Goal: Browse casually: Explore the website without a specific task or goal

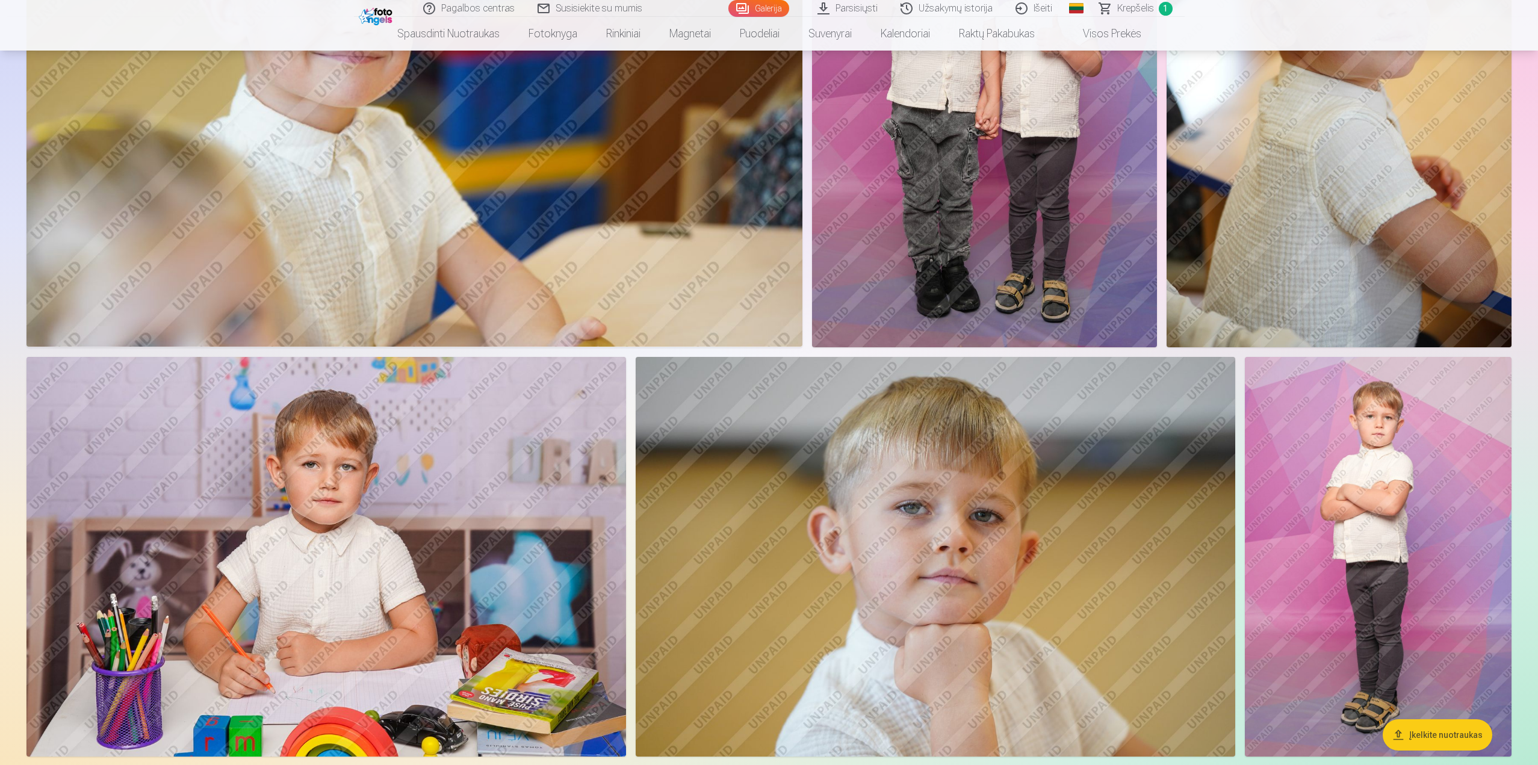
scroll to position [963, 0]
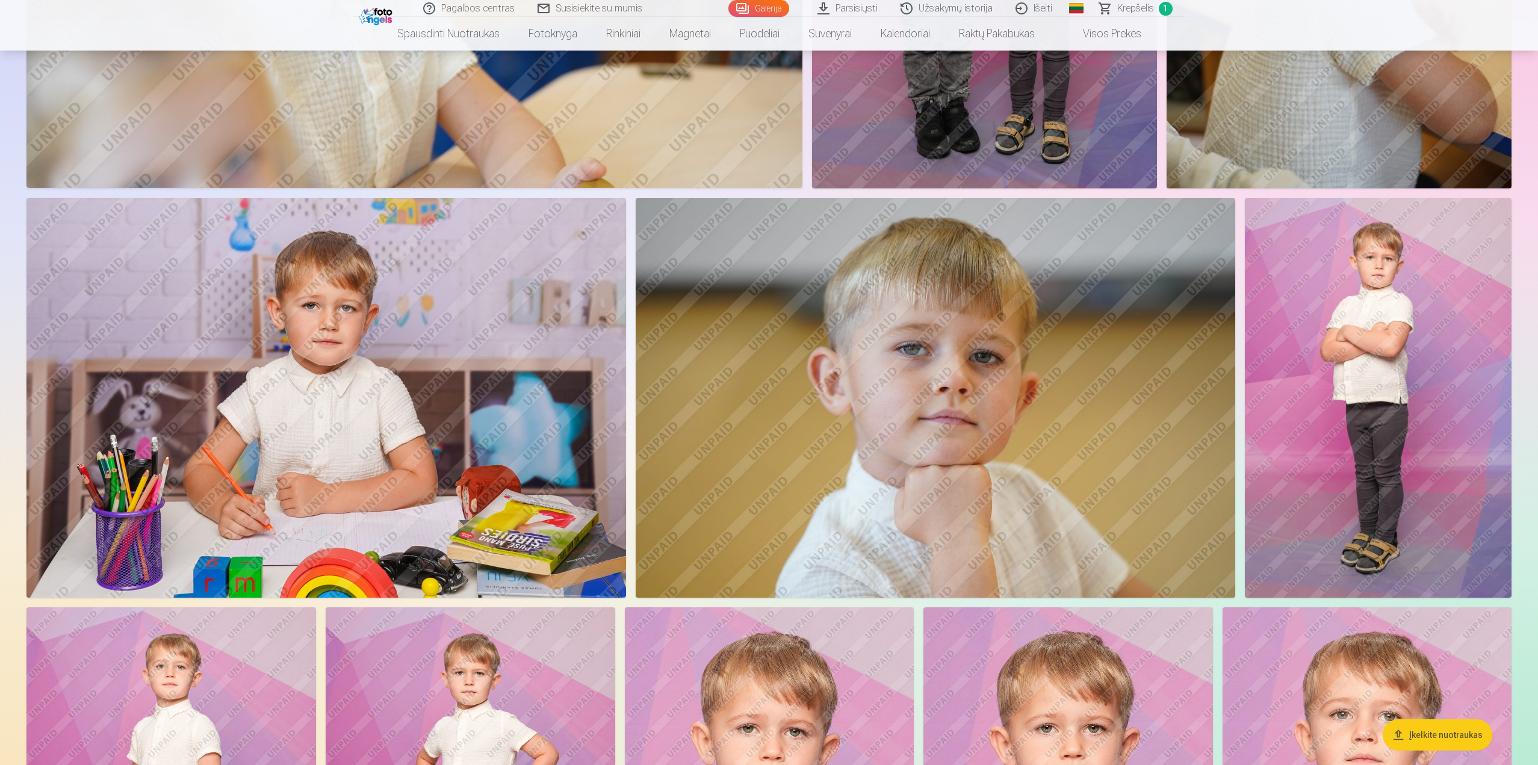
click at [405, 272] on img at bounding box center [326, 398] width 600 height 400
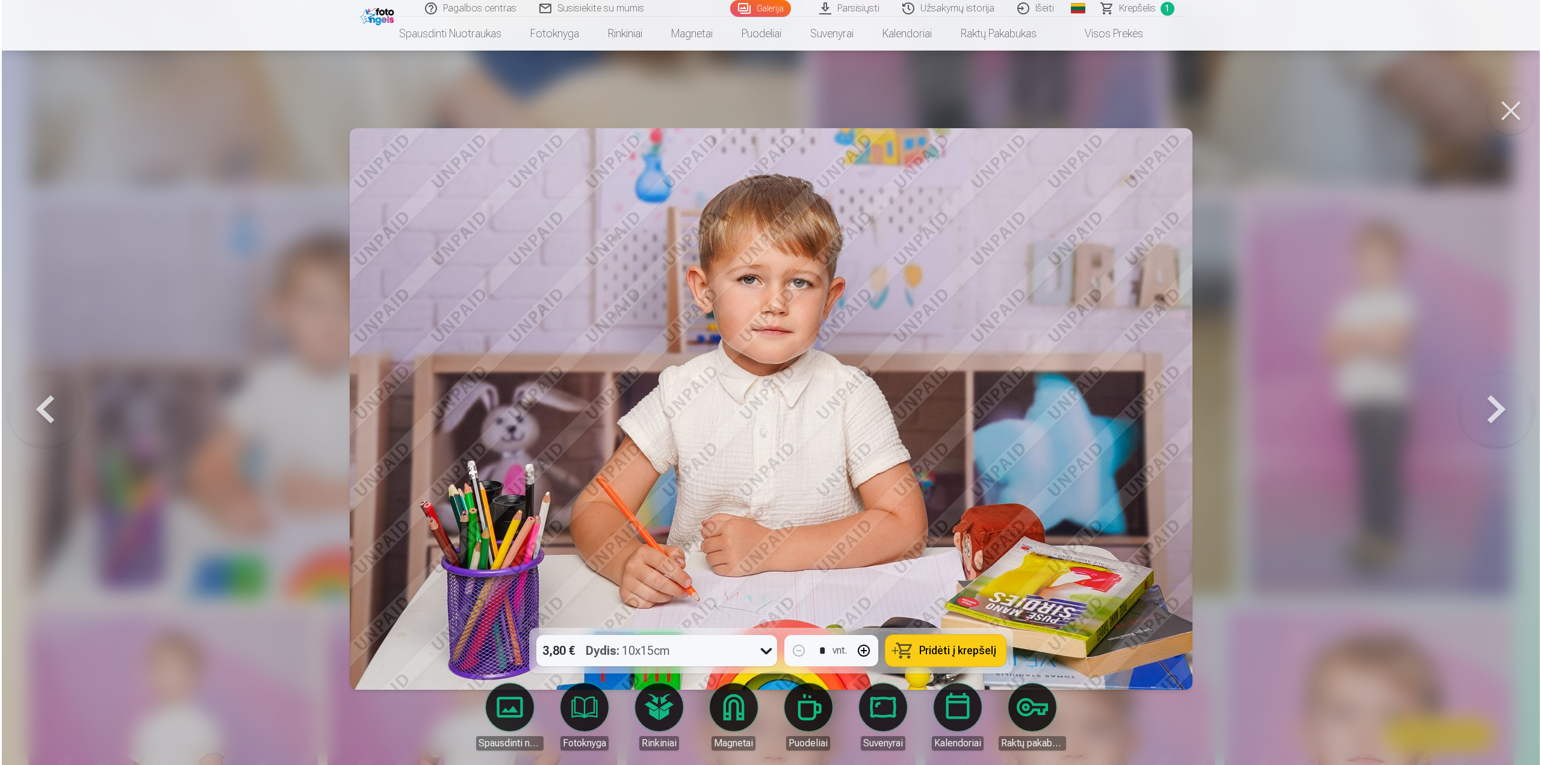
scroll to position [964, 0]
click at [1510, 111] on button at bounding box center [1512, 111] width 48 height 48
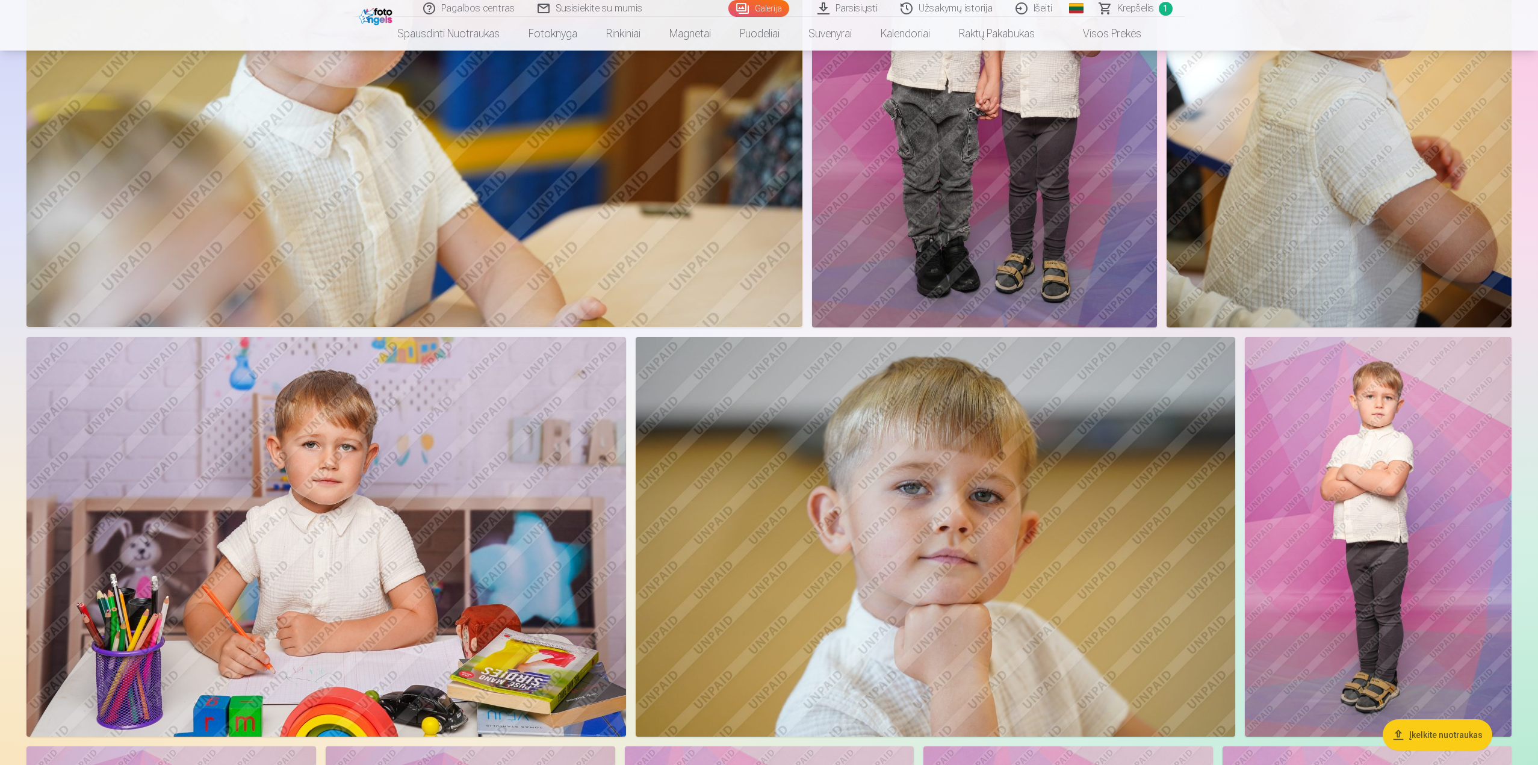
scroll to position [843, 0]
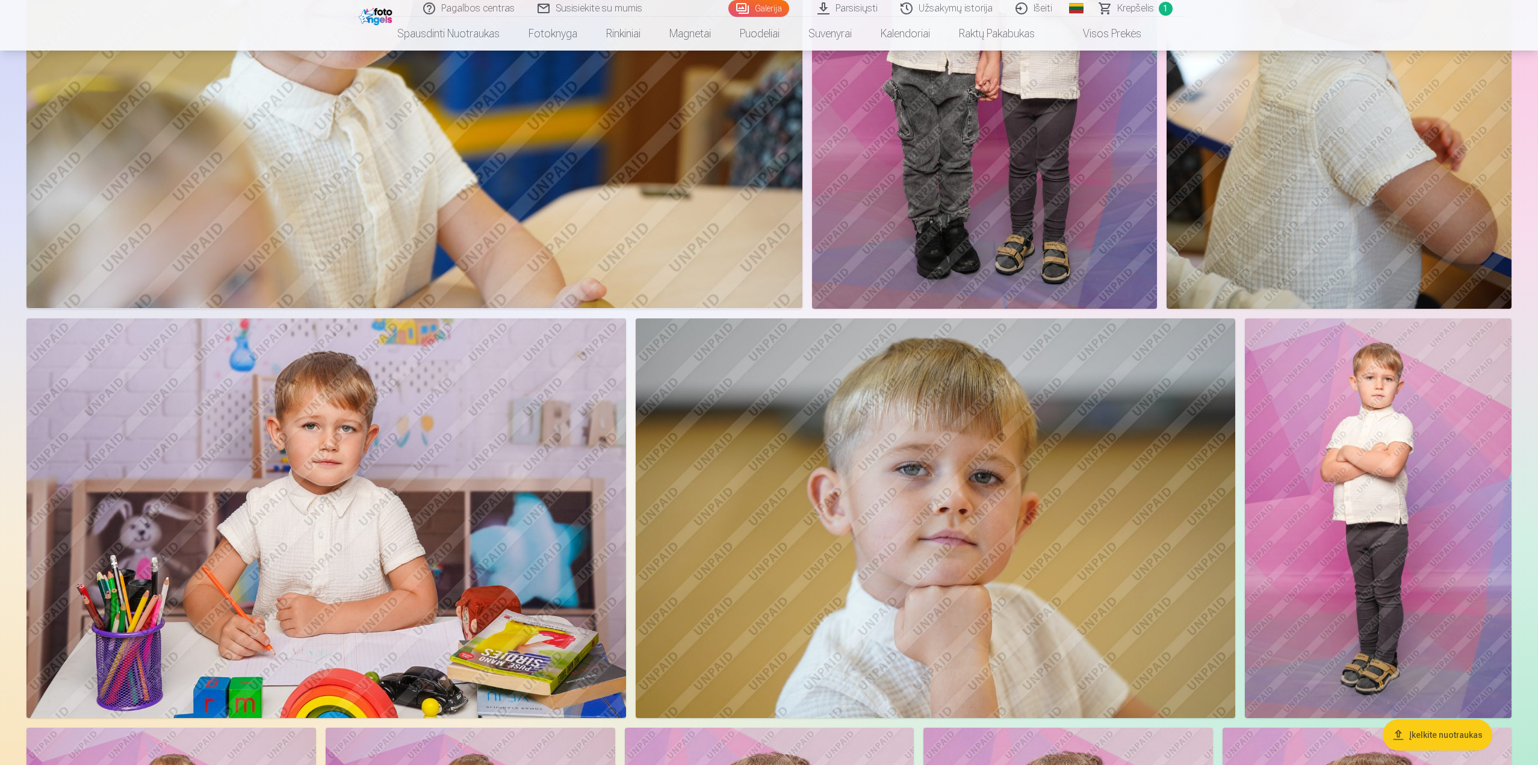
click at [981, 338] on img at bounding box center [936, 518] width 600 height 400
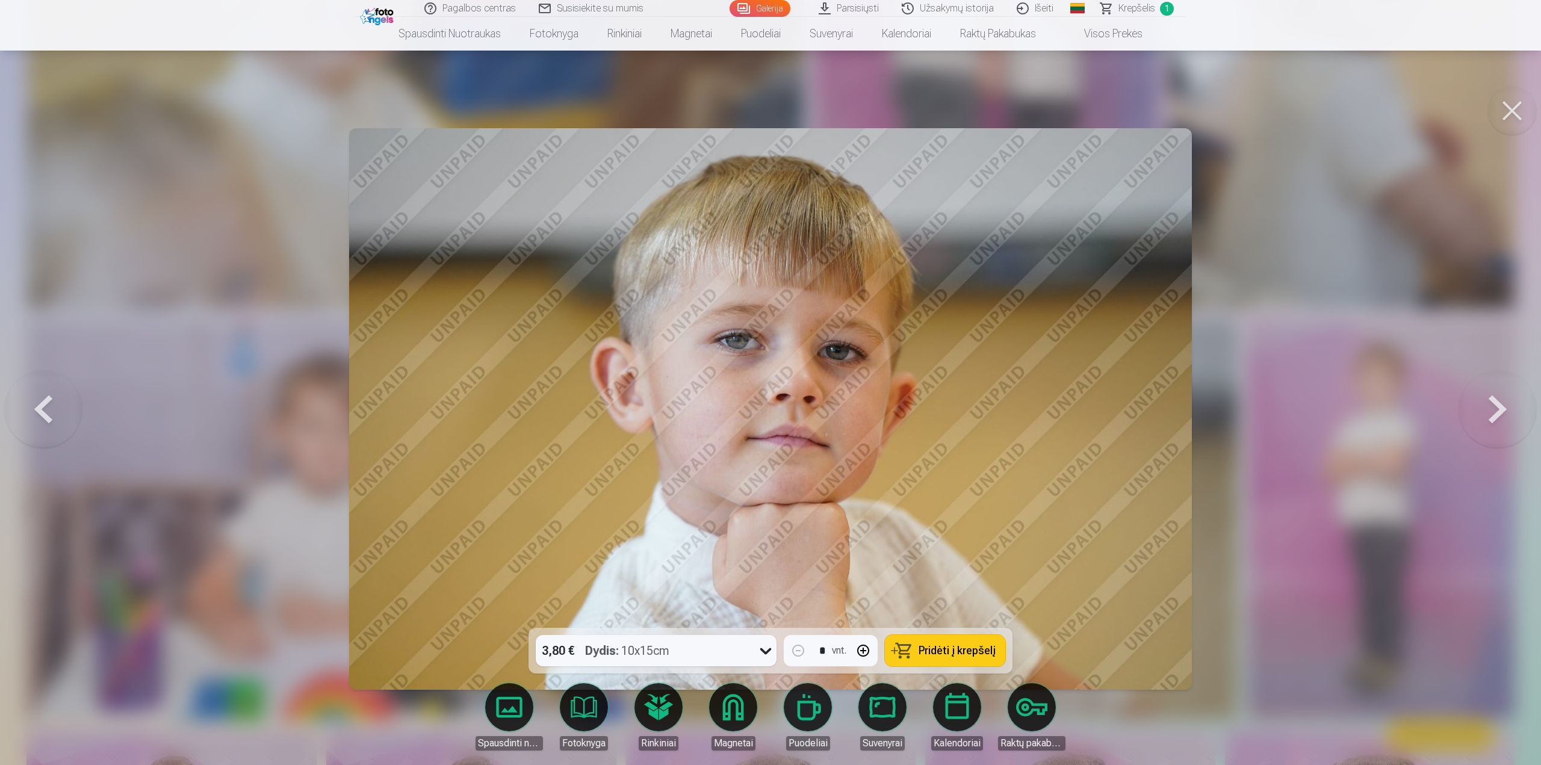
click at [1516, 108] on button at bounding box center [1512, 111] width 48 height 48
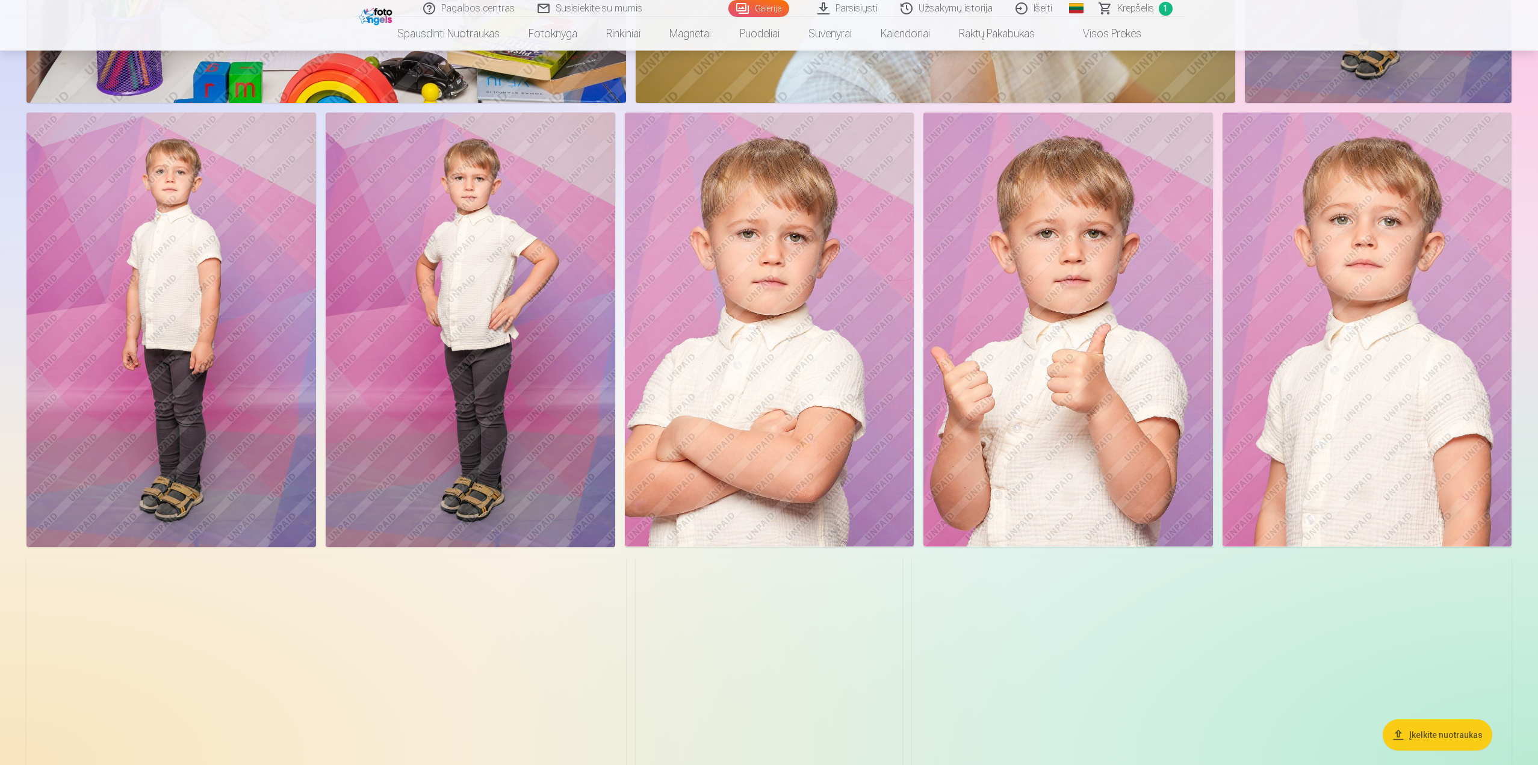
scroll to position [1505, 0]
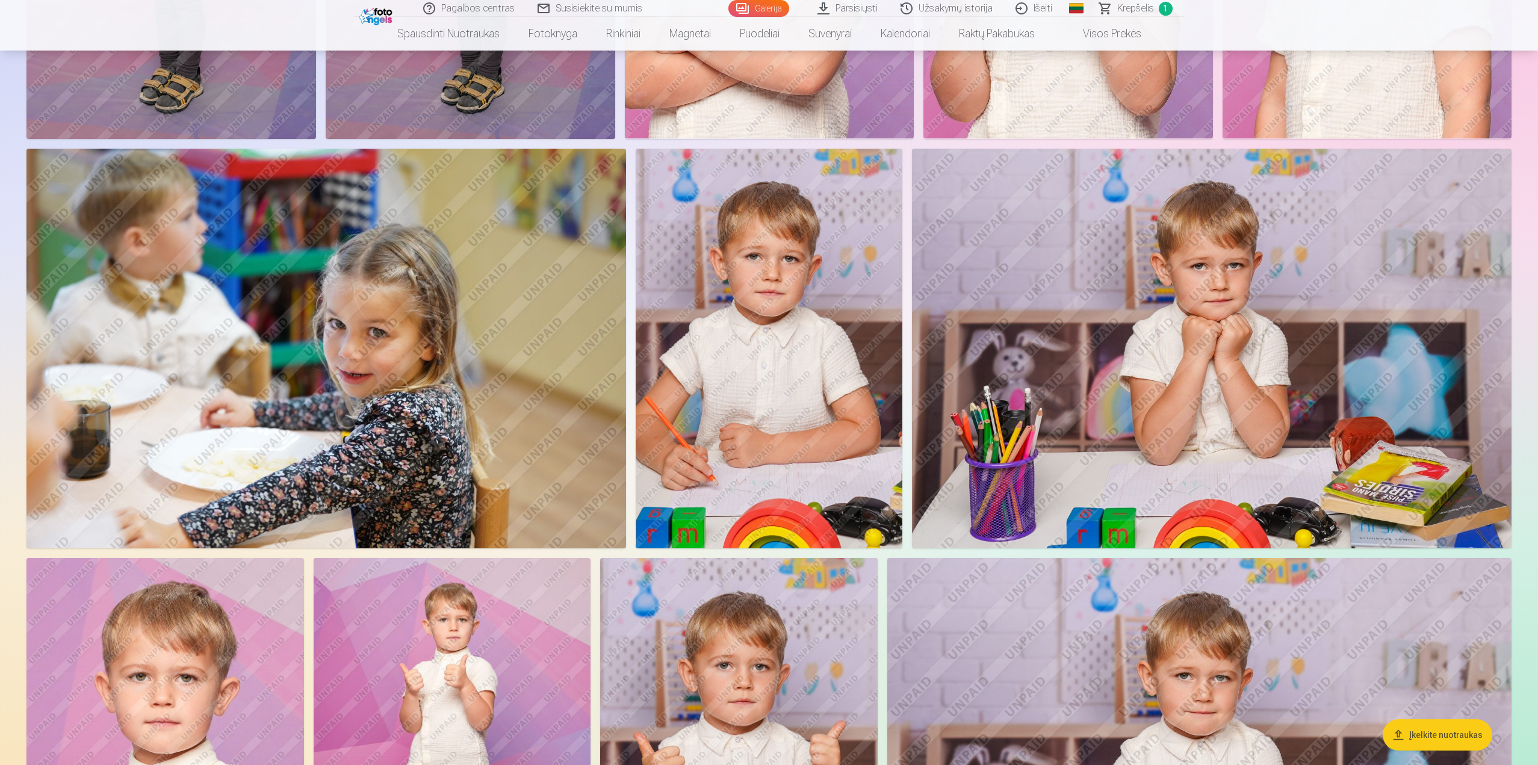
click at [806, 325] on img at bounding box center [769, 349] width 267 height 400
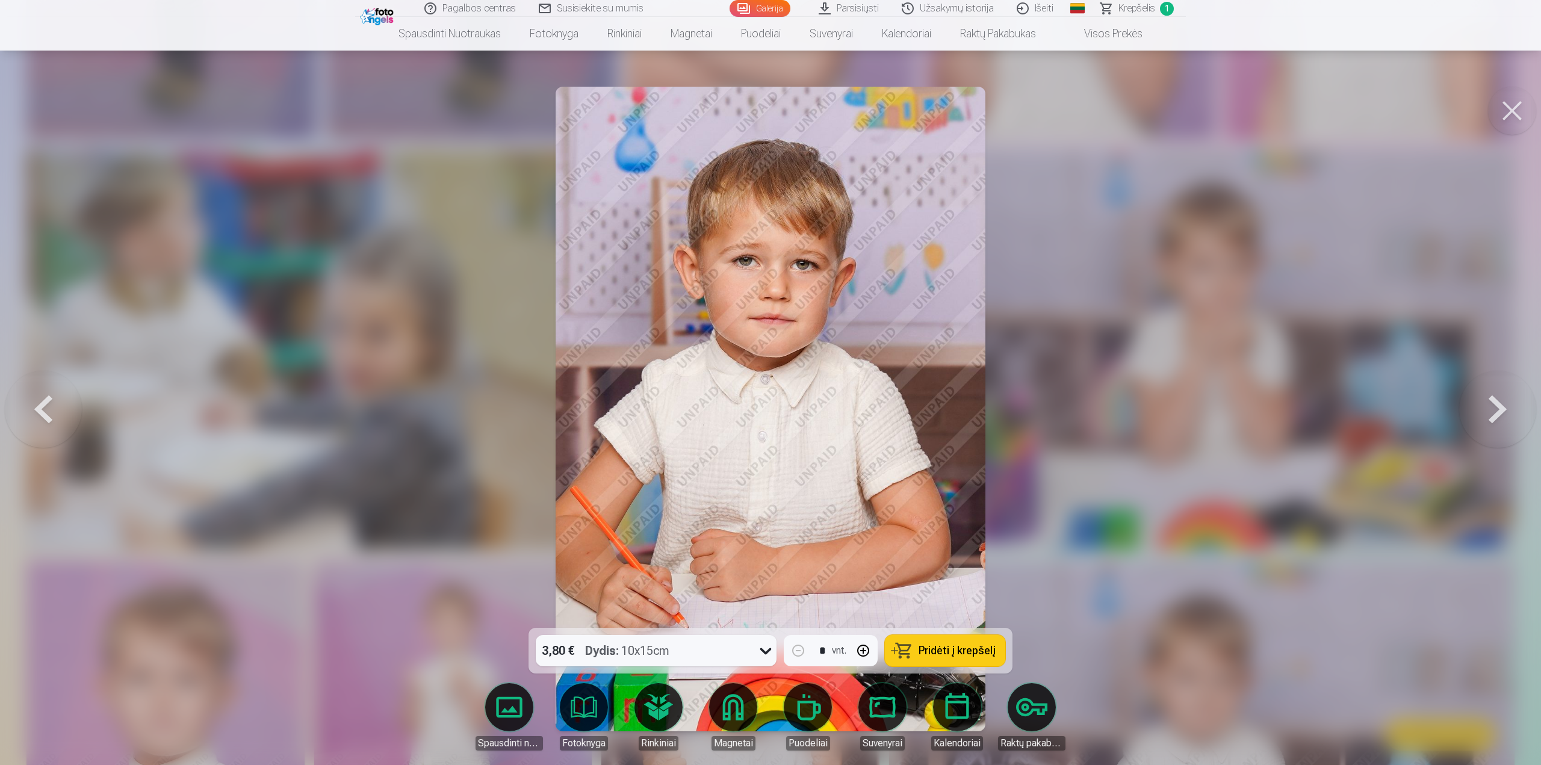
click at [1509, 108] on button at bounding box center [1512, 111] width 48 height 48
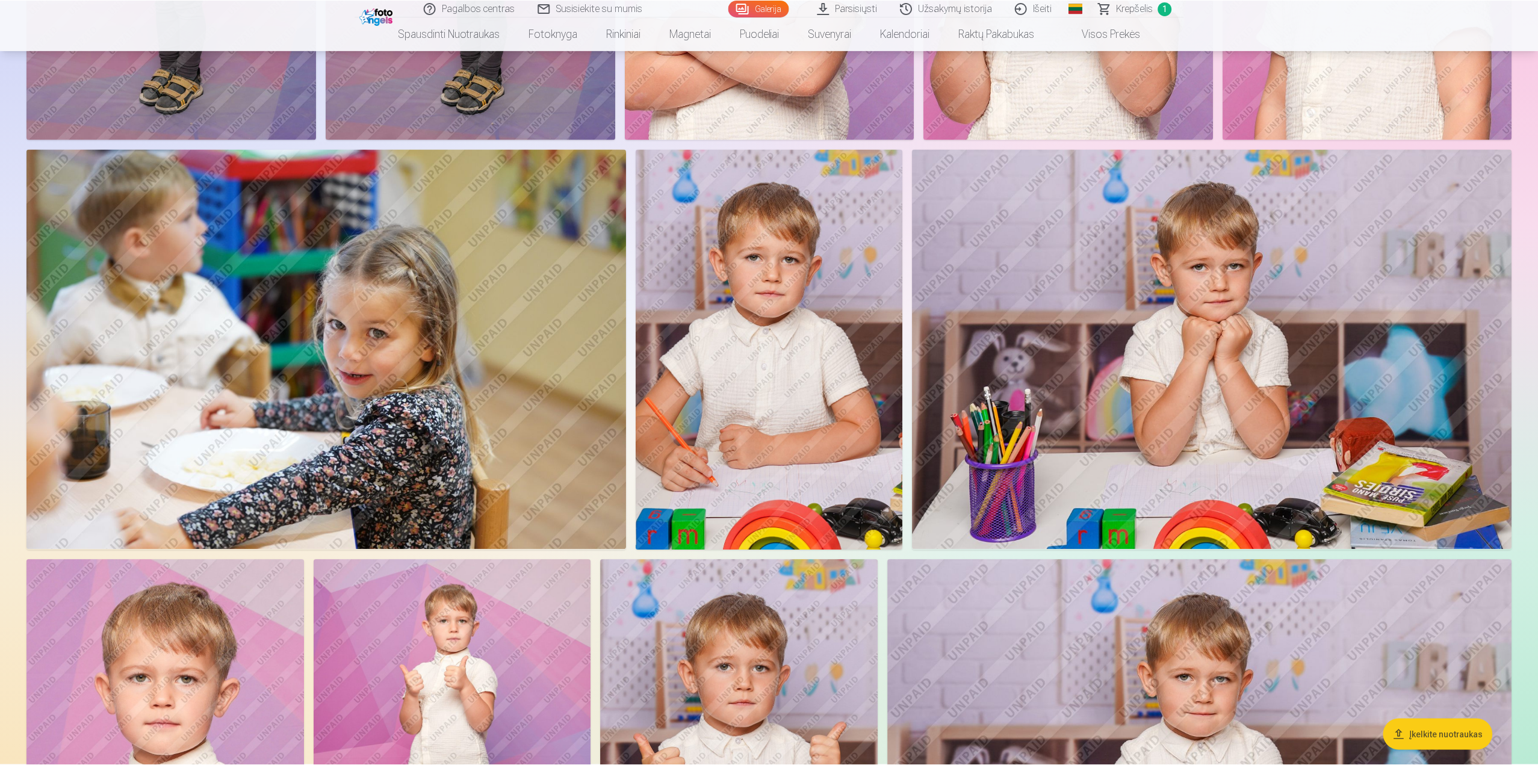
scroll to position [1866, 0]
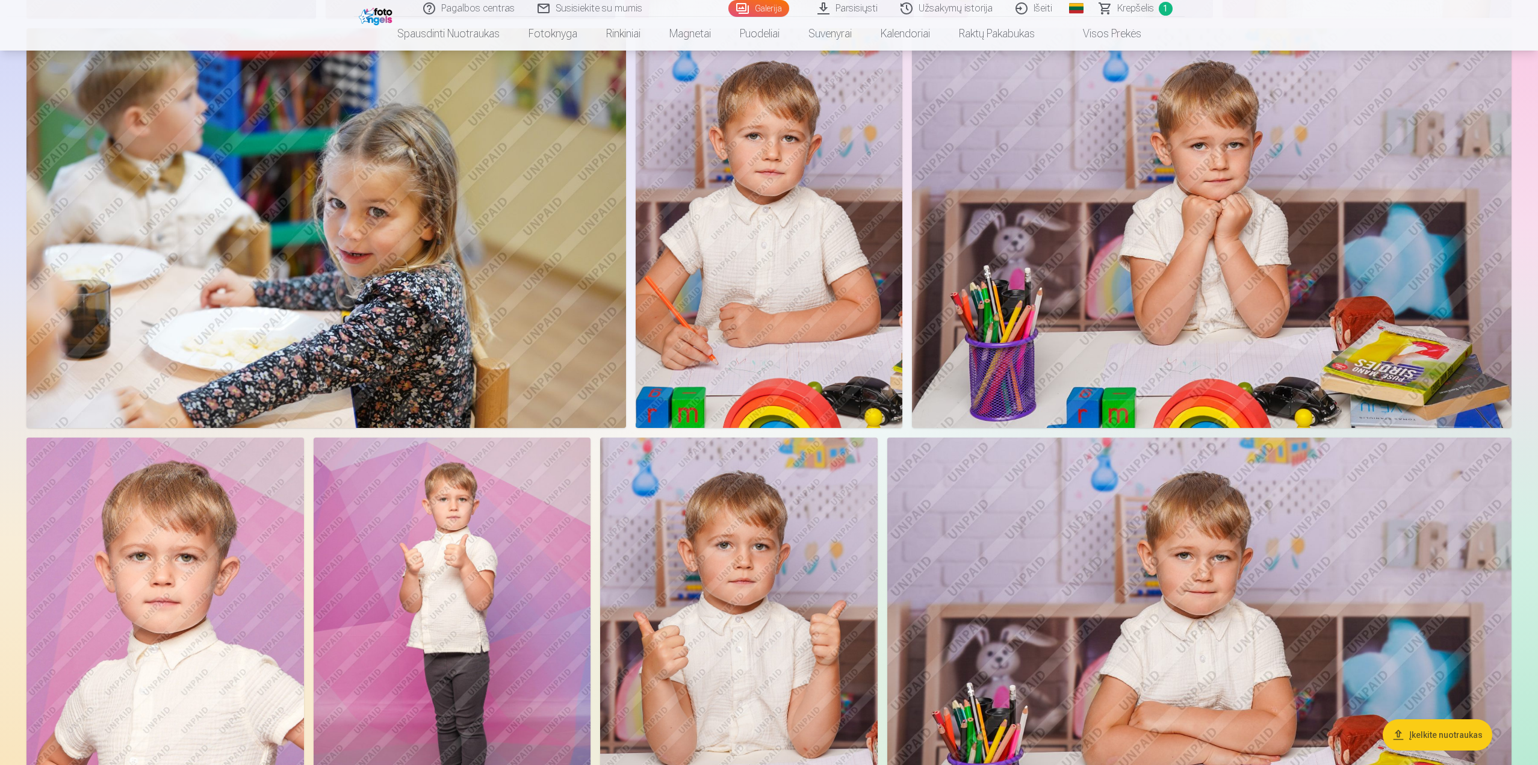
click at [1287, 276] on img at bounding box center [1212, 228] width 600 height 400
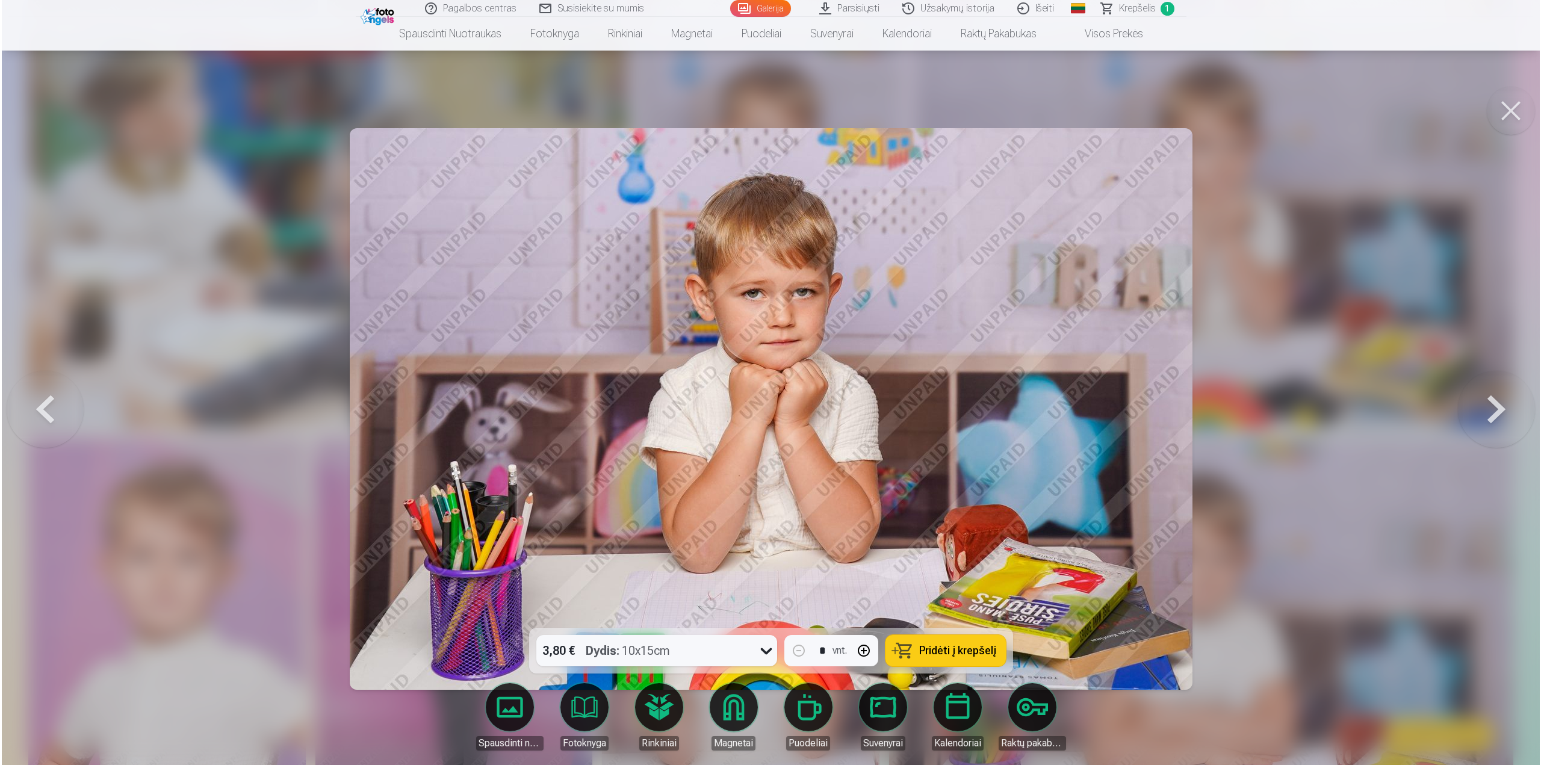
scroll to position [1990, 0]
click at [1508, 107] on button at bounding box center [1512, 111] width 48 height 48
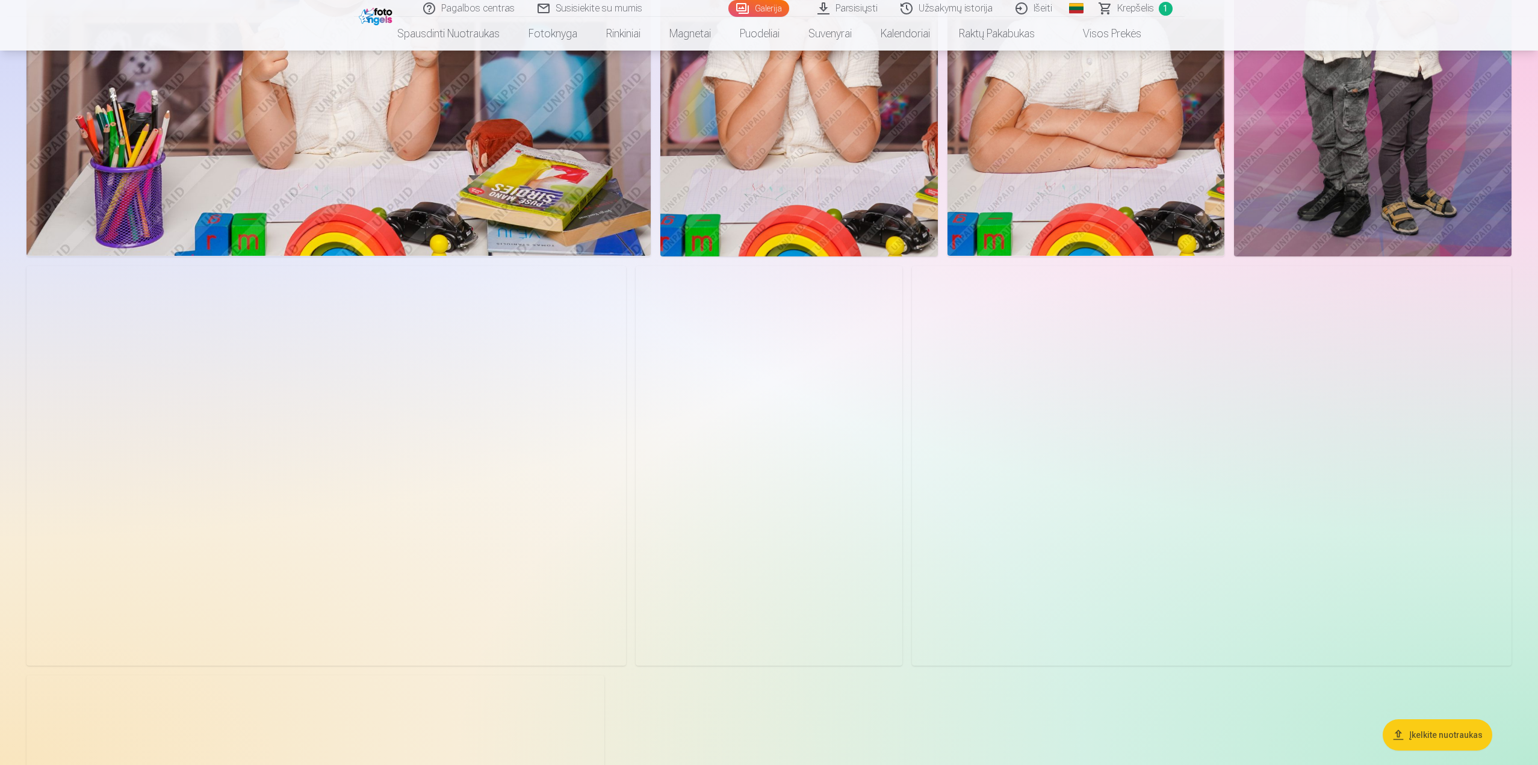
scroll to position [2709, 0]
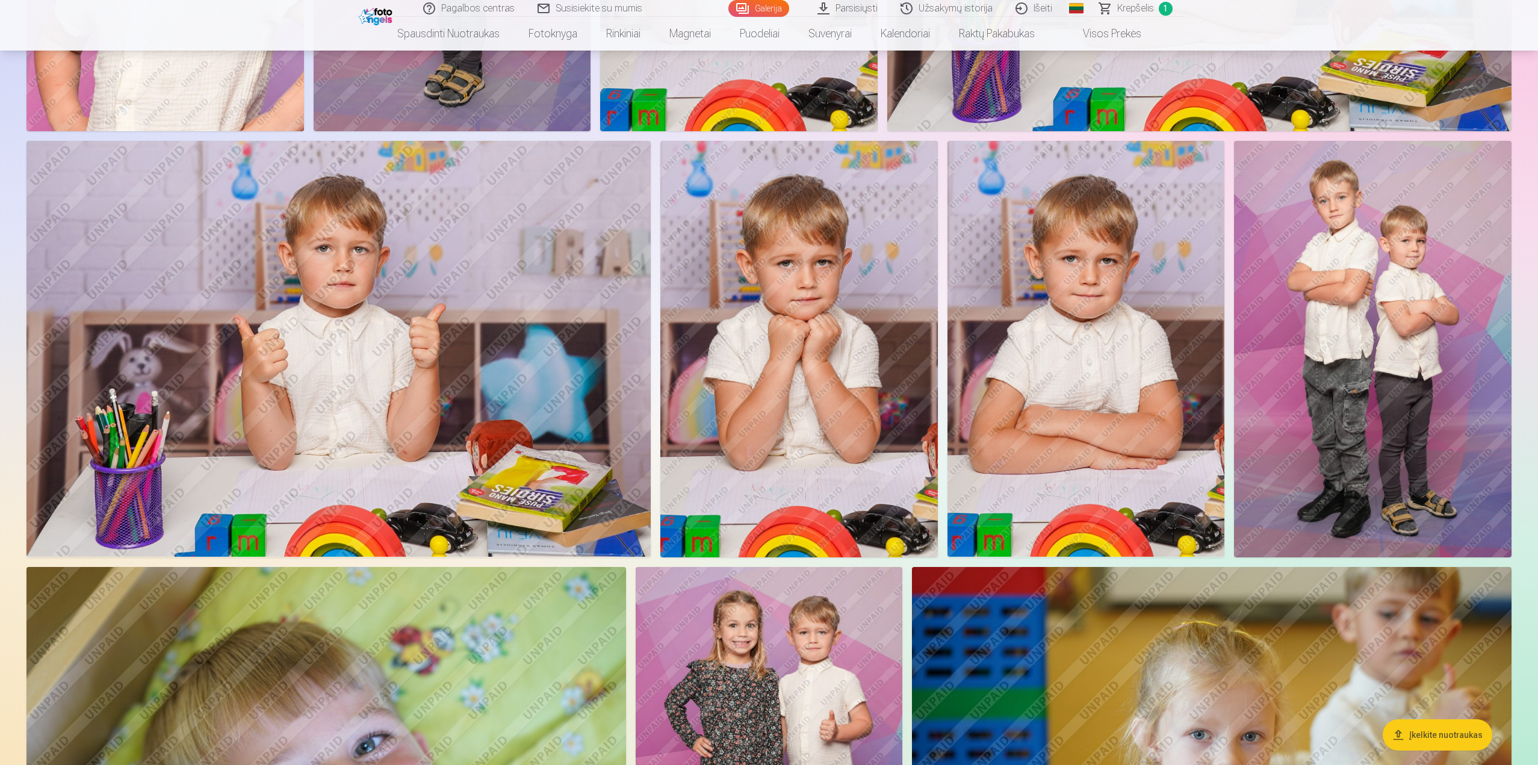
click at [1375, 300] on img at bounding box center [1373, 349] width 278 height 417
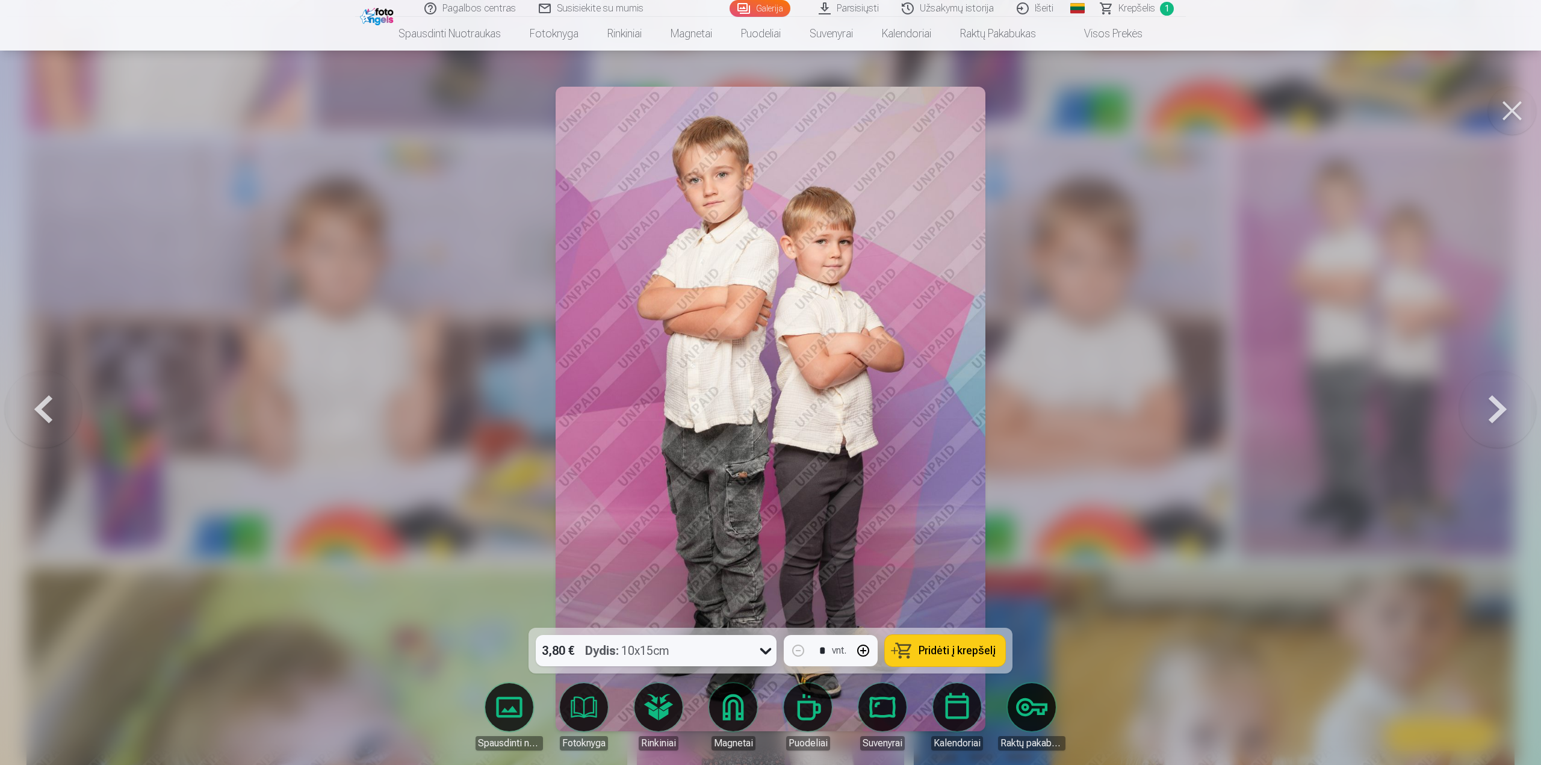
click at [1515, 113] on button at bounding box center [1512, 111] width 48 height 48
